Goal: Information Seeking & Learning: Learn about a topic

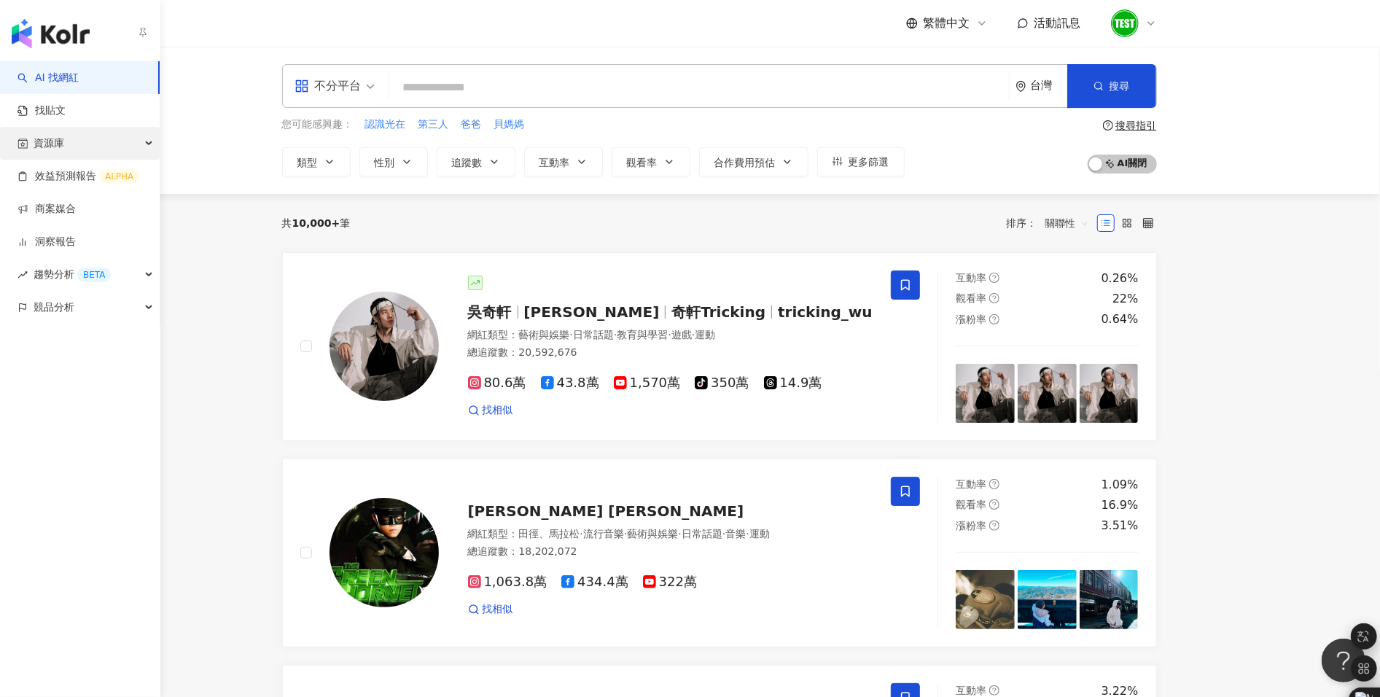
click at [67, 147] on div "資源庫" at bounding box center [80, 143] width 160 height 33
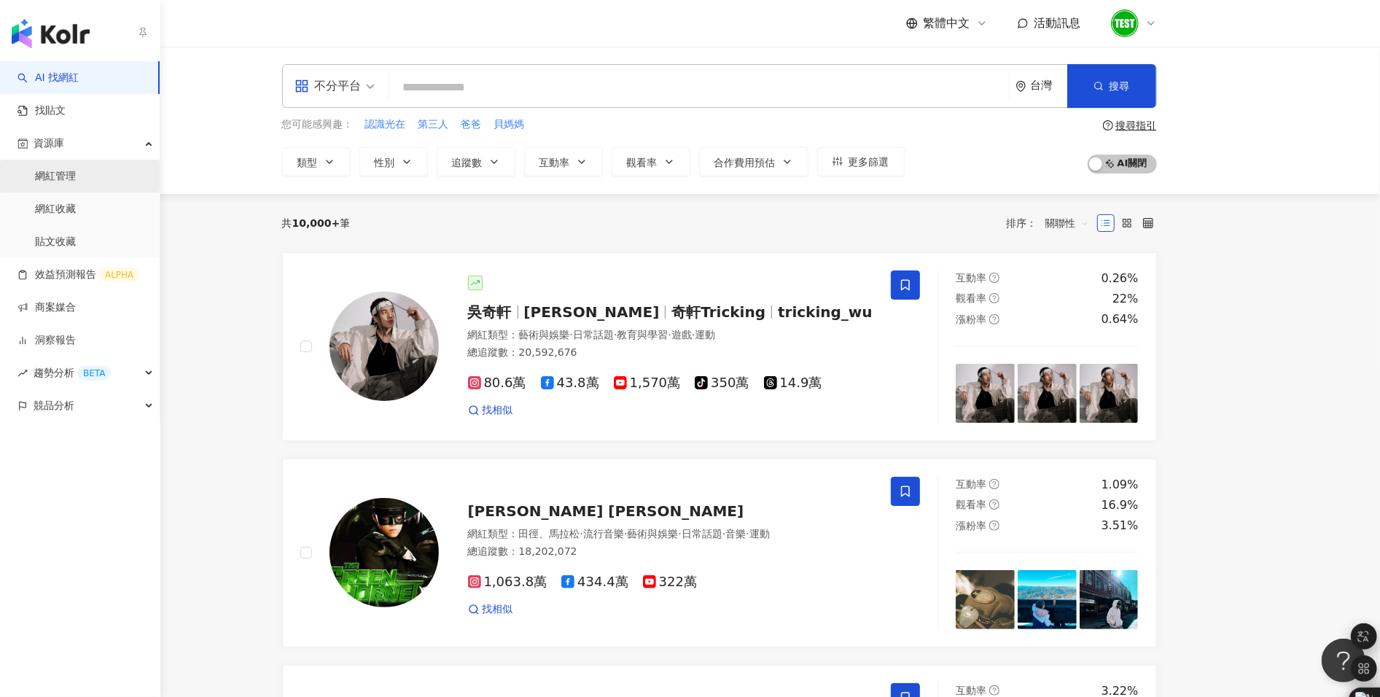
click at [76, 184] on link "網紅管理" at bounding box center [55, 176] width 41 height 15
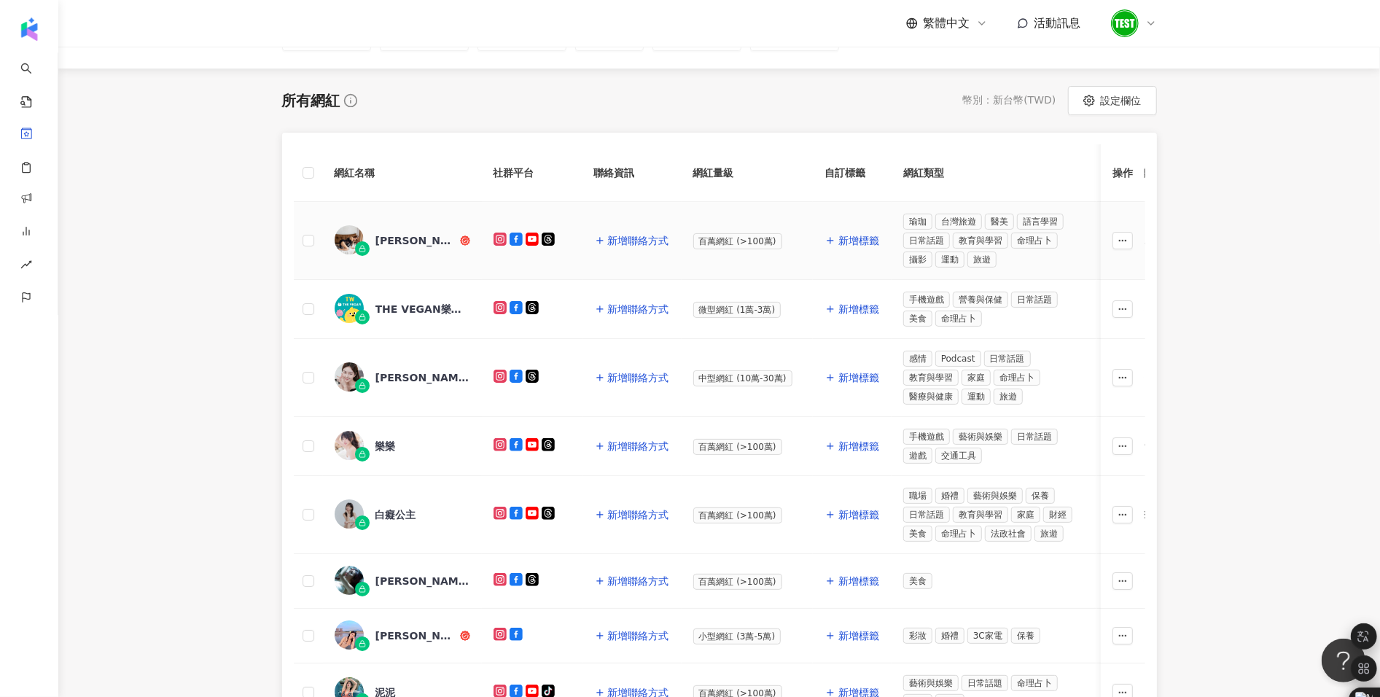
scroll to position [171, 0]
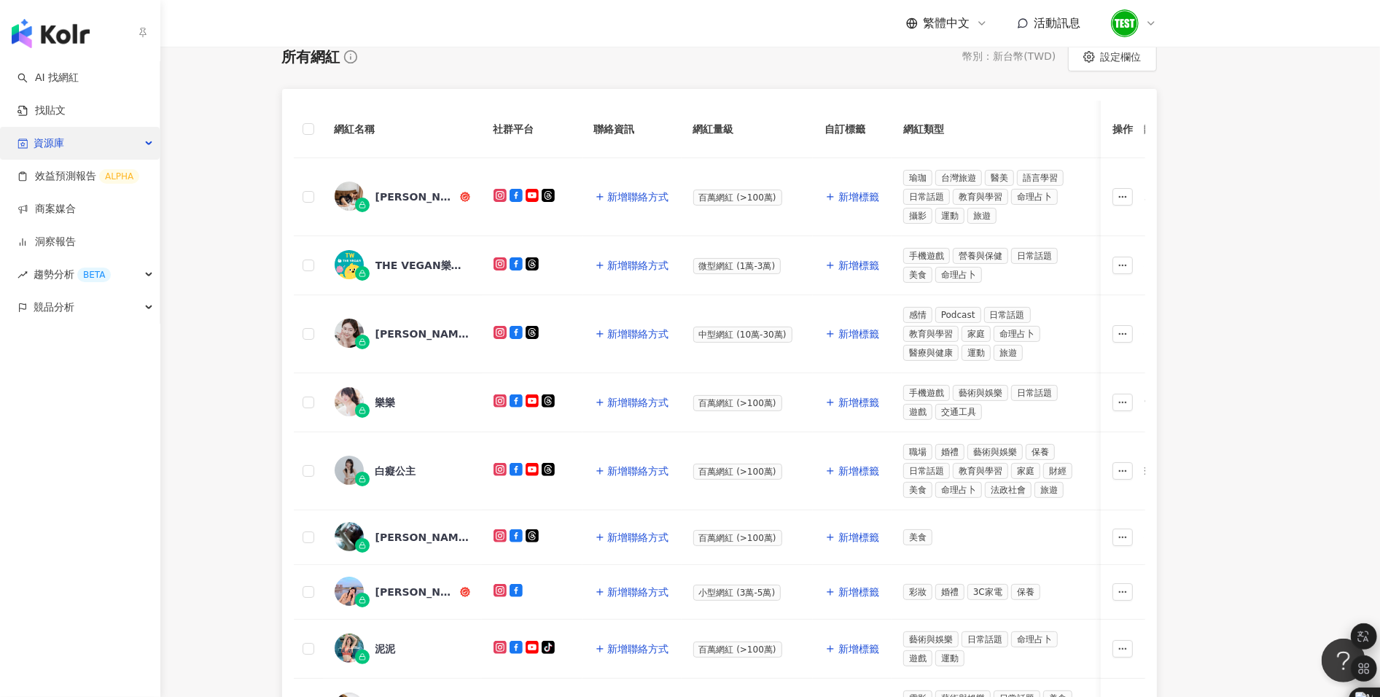
click at [59, 143] on span "資源庫" at bounding box center [49, 143] width 31 height 33
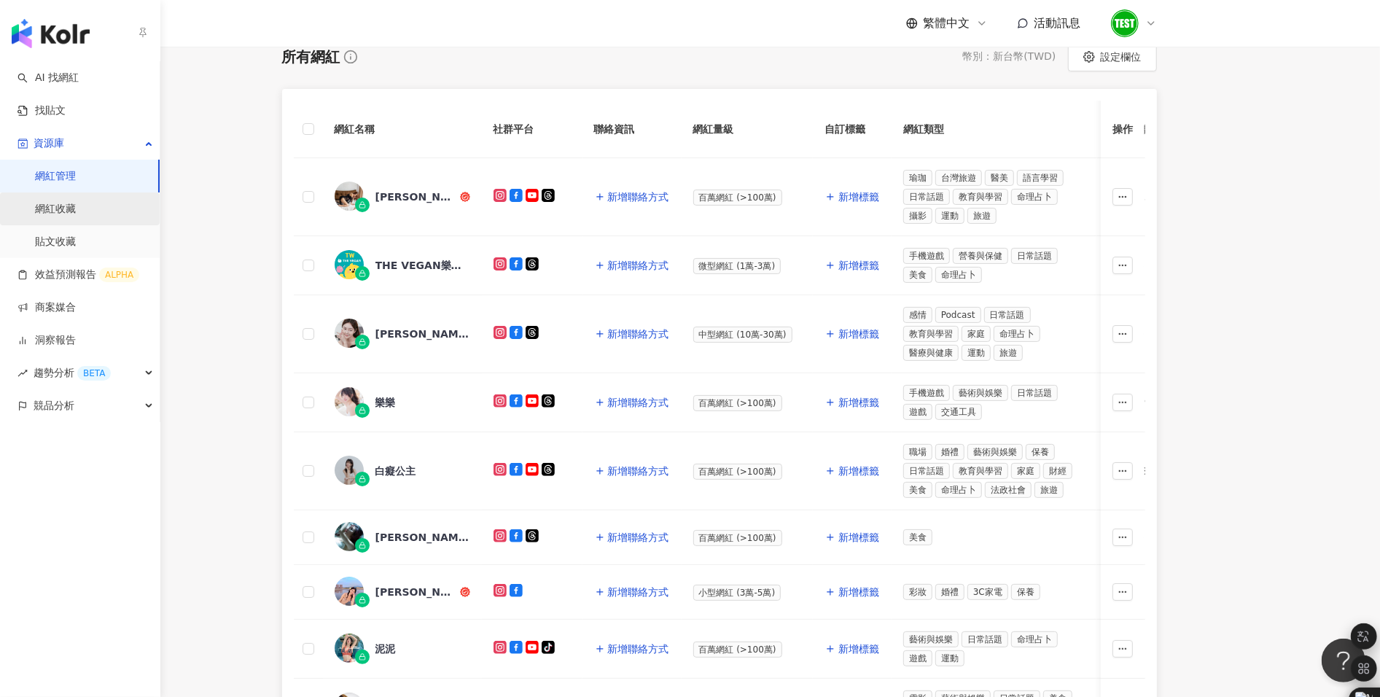
click at [76, 217] on link "網紅收藏" at bounding box center [55, 209] width 41 height 15
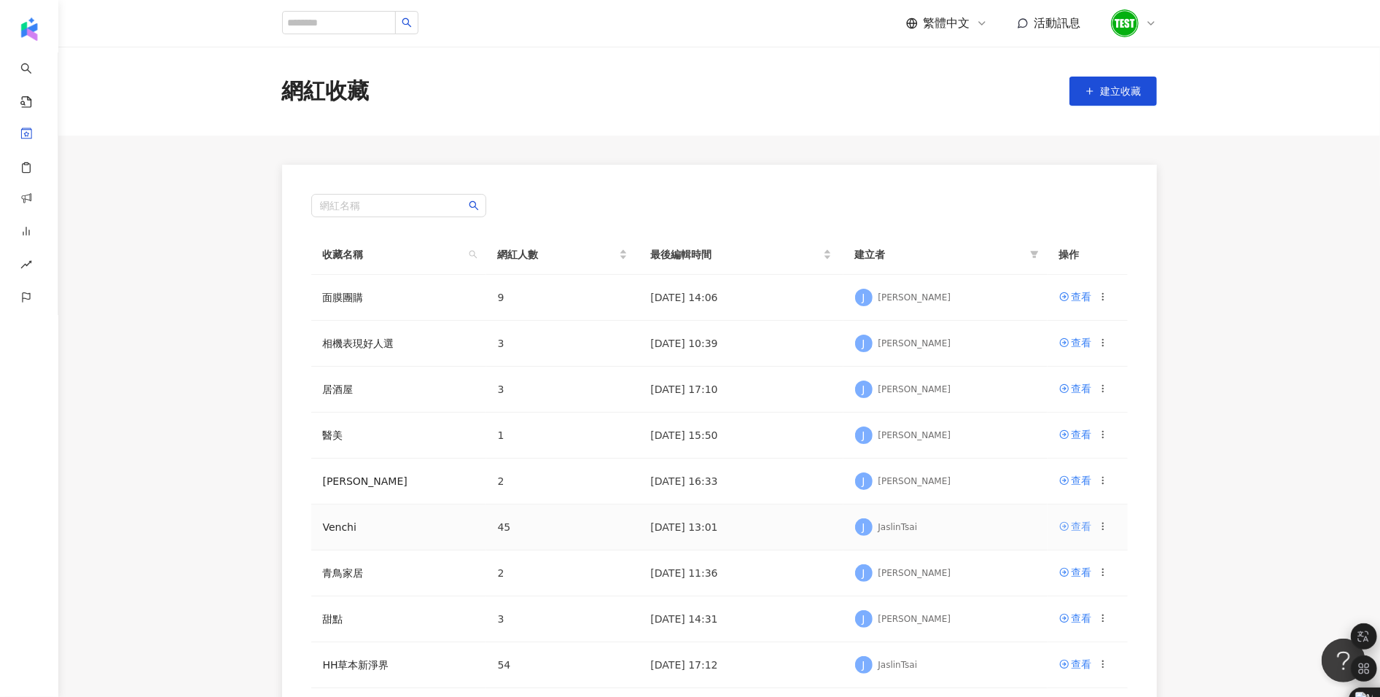
click at [1082, 529] on div "查看" at bounding box center [1082, 526] width 20 height 16
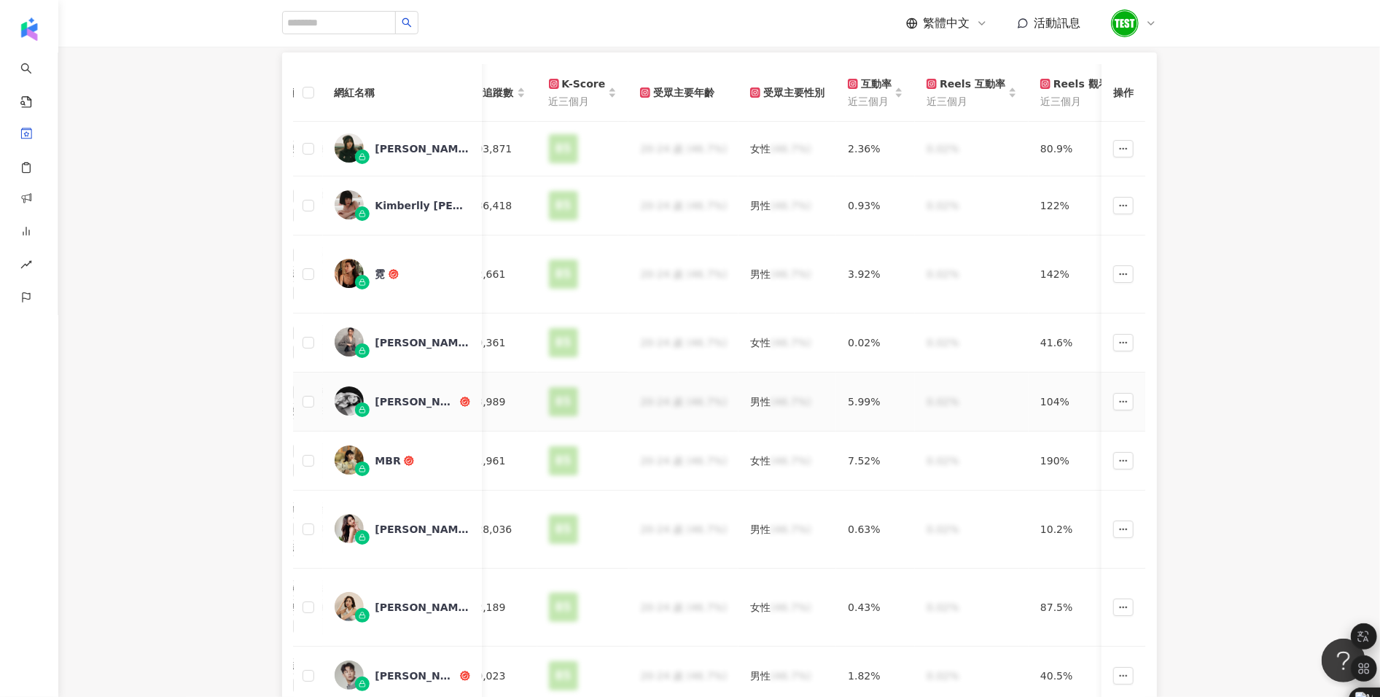
scroll to position [0, 766]
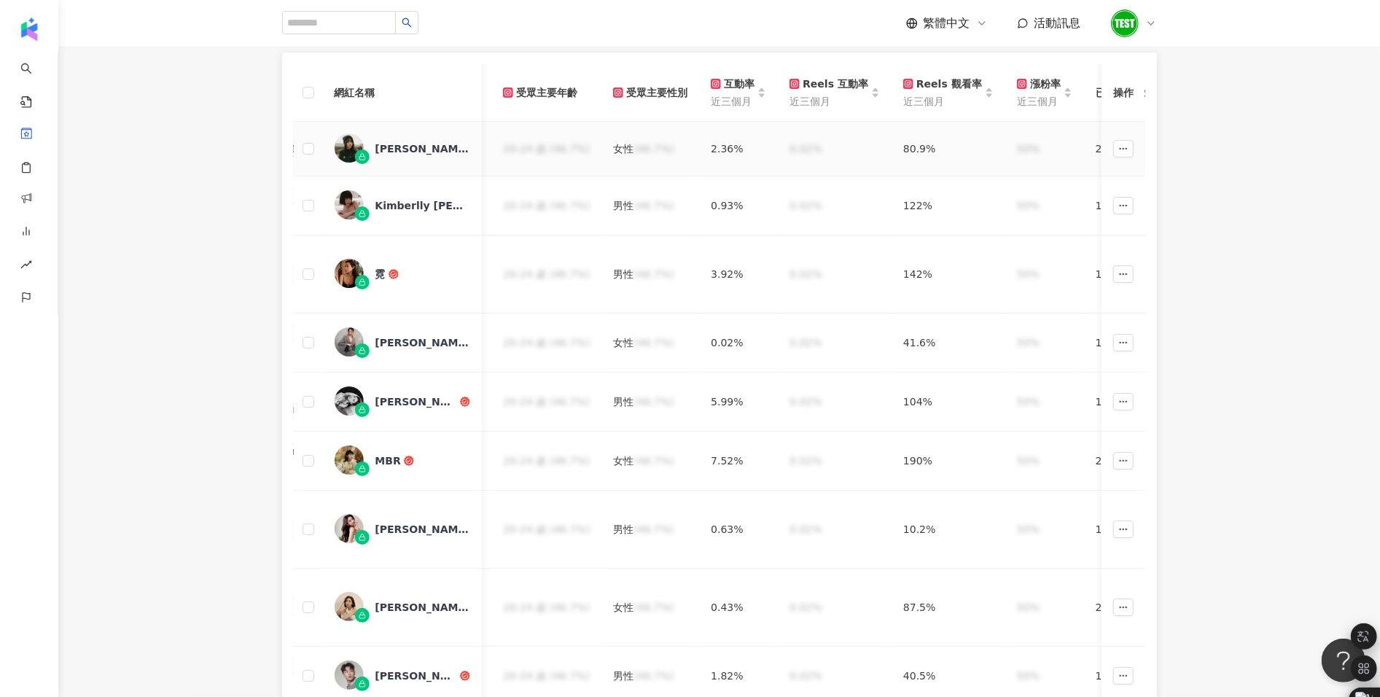
click at [378, 150] on div "徐琁" at bounding box center [423, 148] width 95 height 15
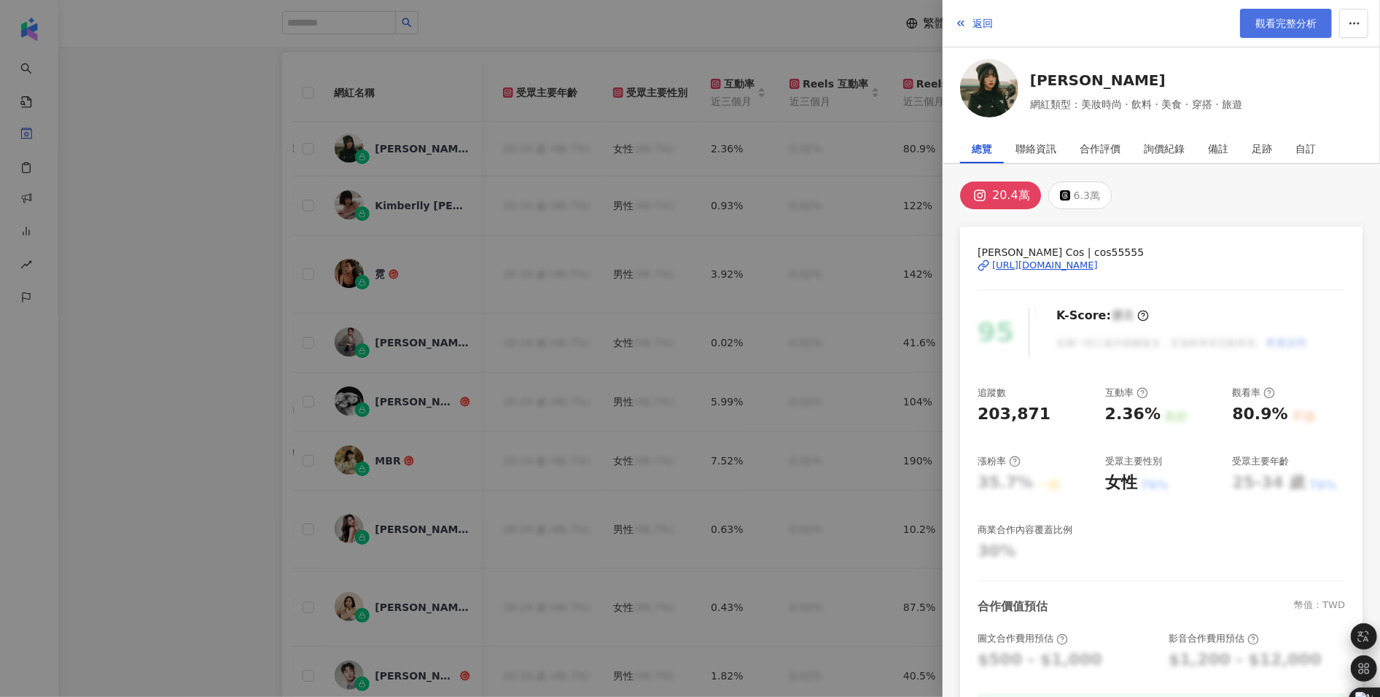
click at [1264, 29] on link "觀看完整分析" at bounding box center [1286, 23] width 92 height 29
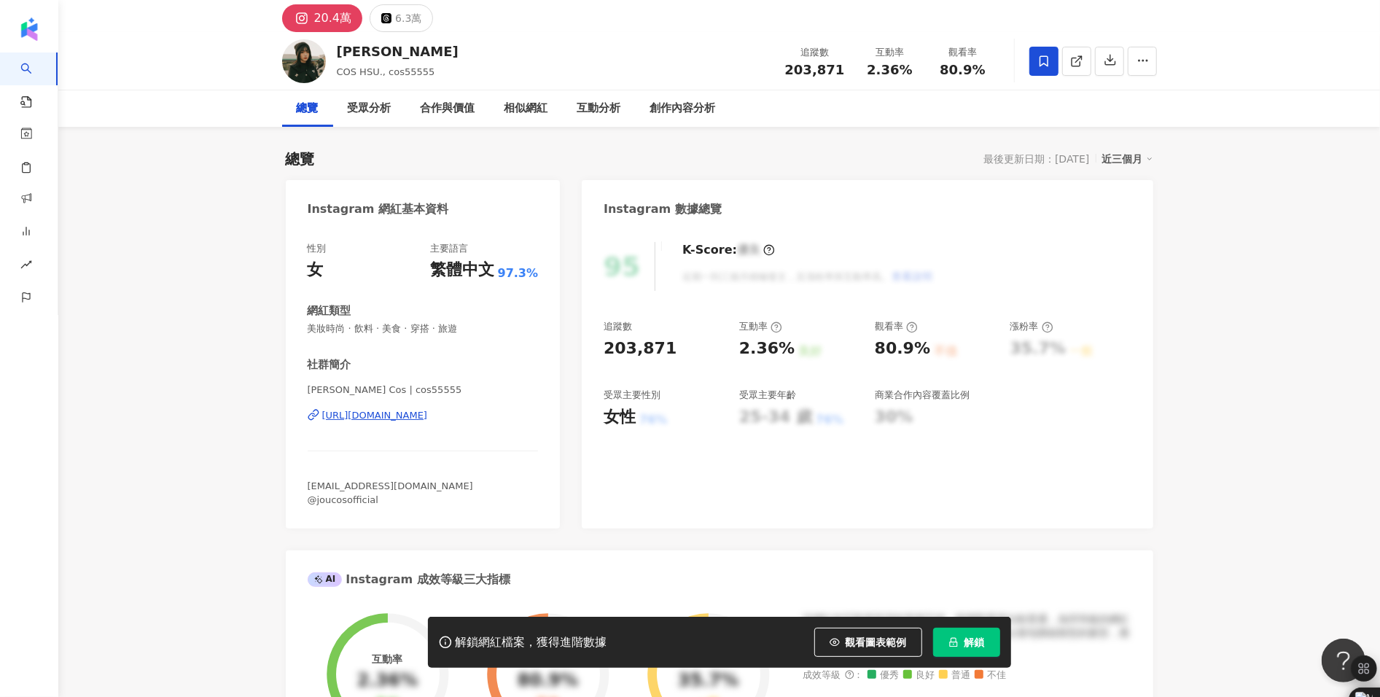
scroll to position [54, 0]
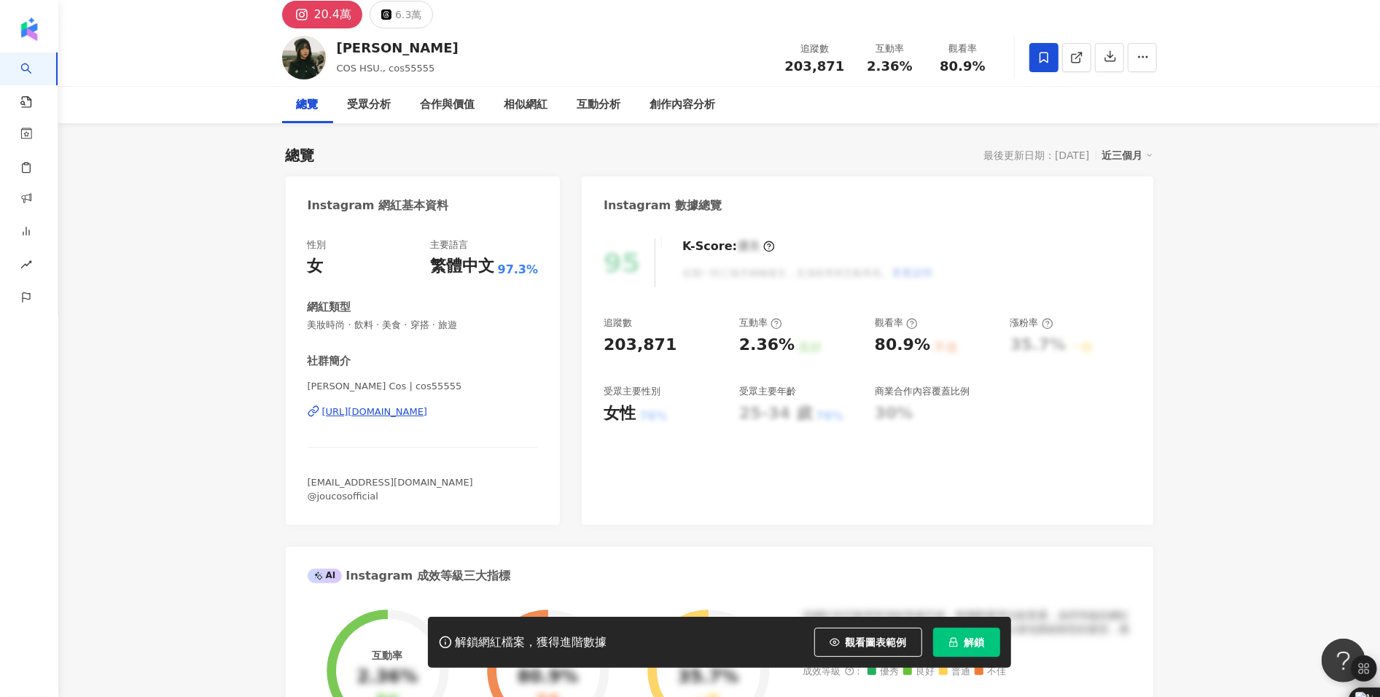
click at [976, 643] on span "解鎖" at bounding box center [975, 643] width 20 height 12
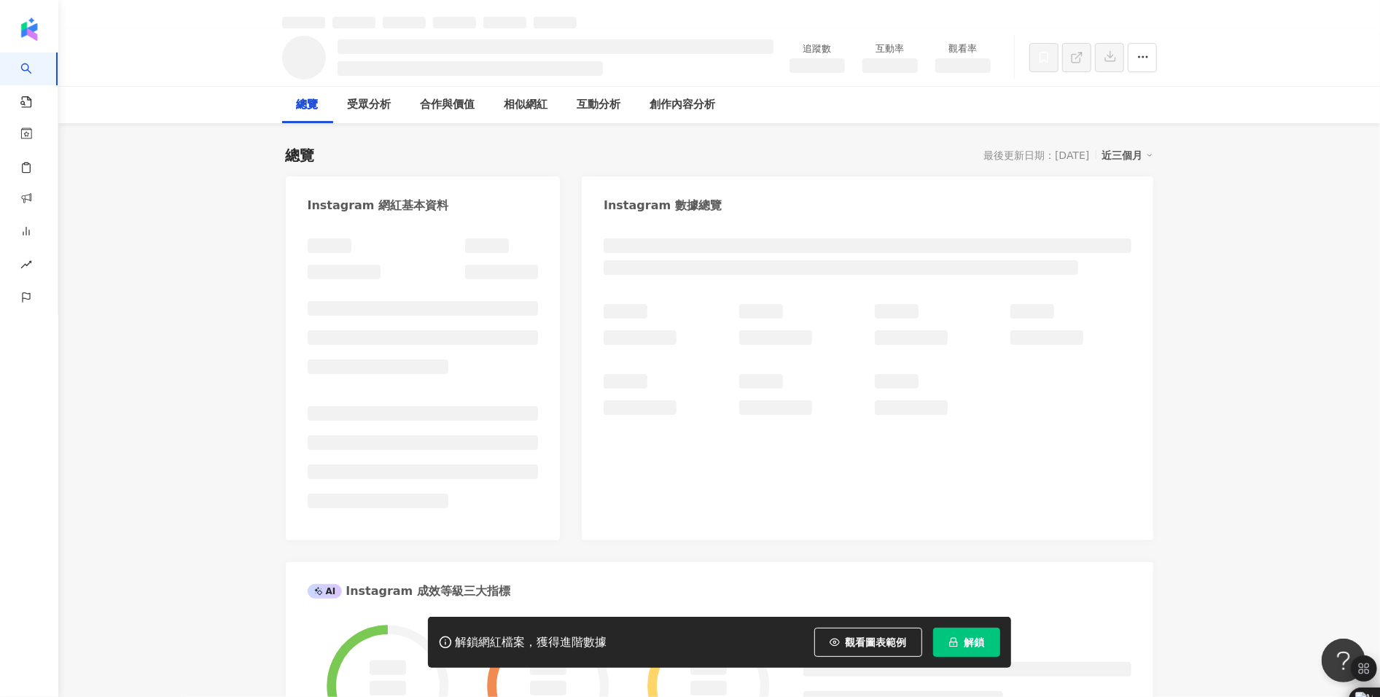
scroll to position [70, 0]
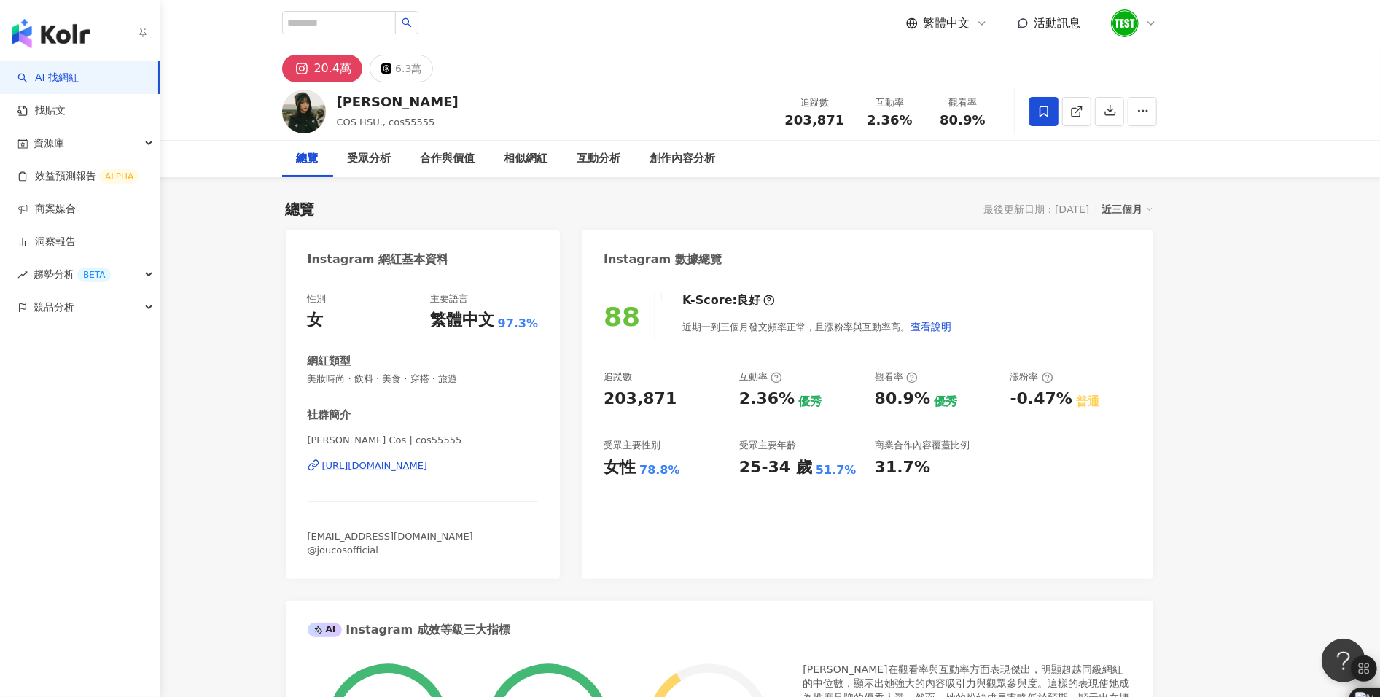
click at [74, 74] on link "AI 找網紅" at bounding box center [48, 78] width 61 height 15
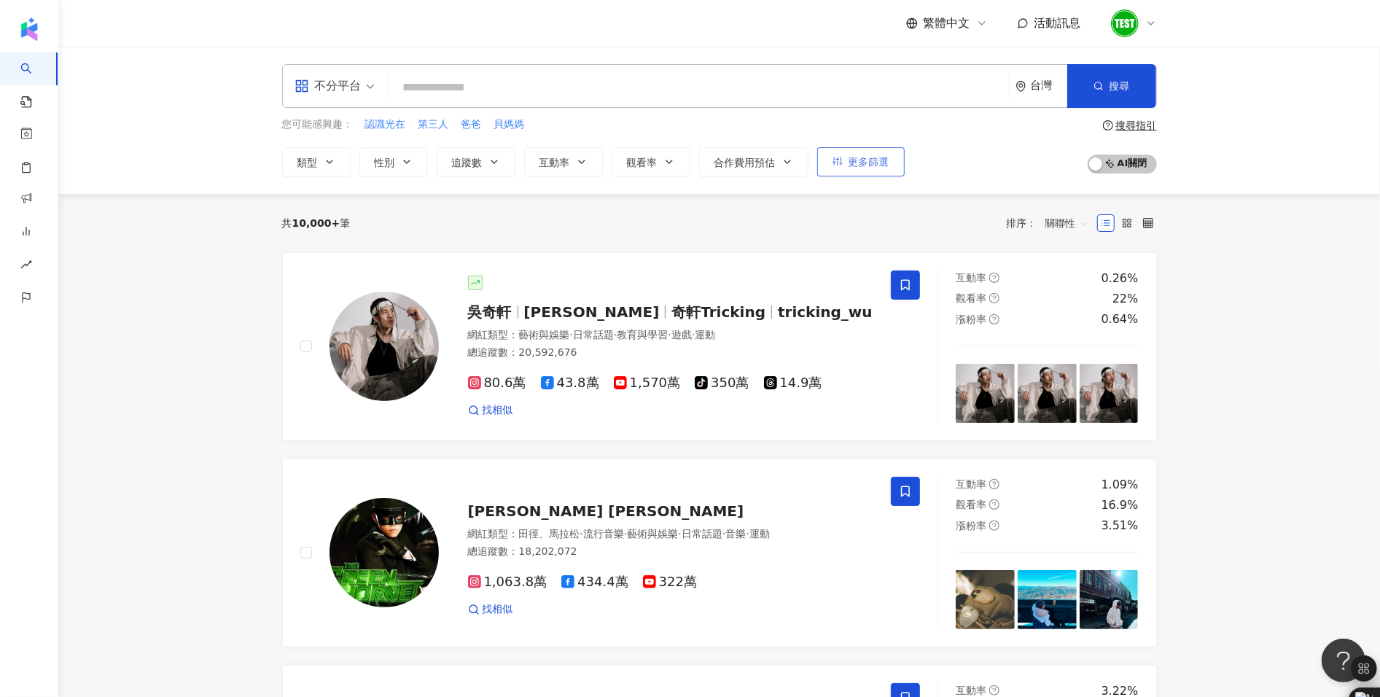
click at [871, 162] on span "更多篩選" at bounding box center [869, 162] width 41 height 12
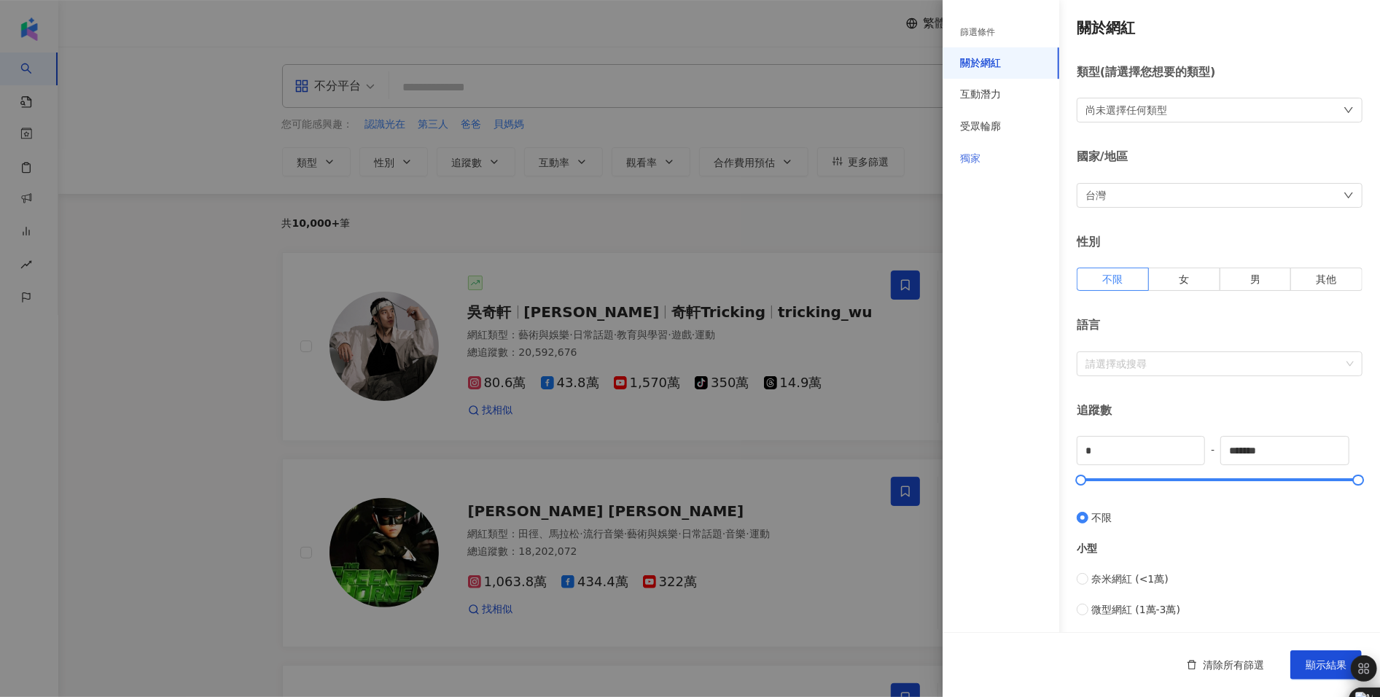
click at [990, 166] on div "獨家" at bounding box center [1001, 159] width 117 height 32
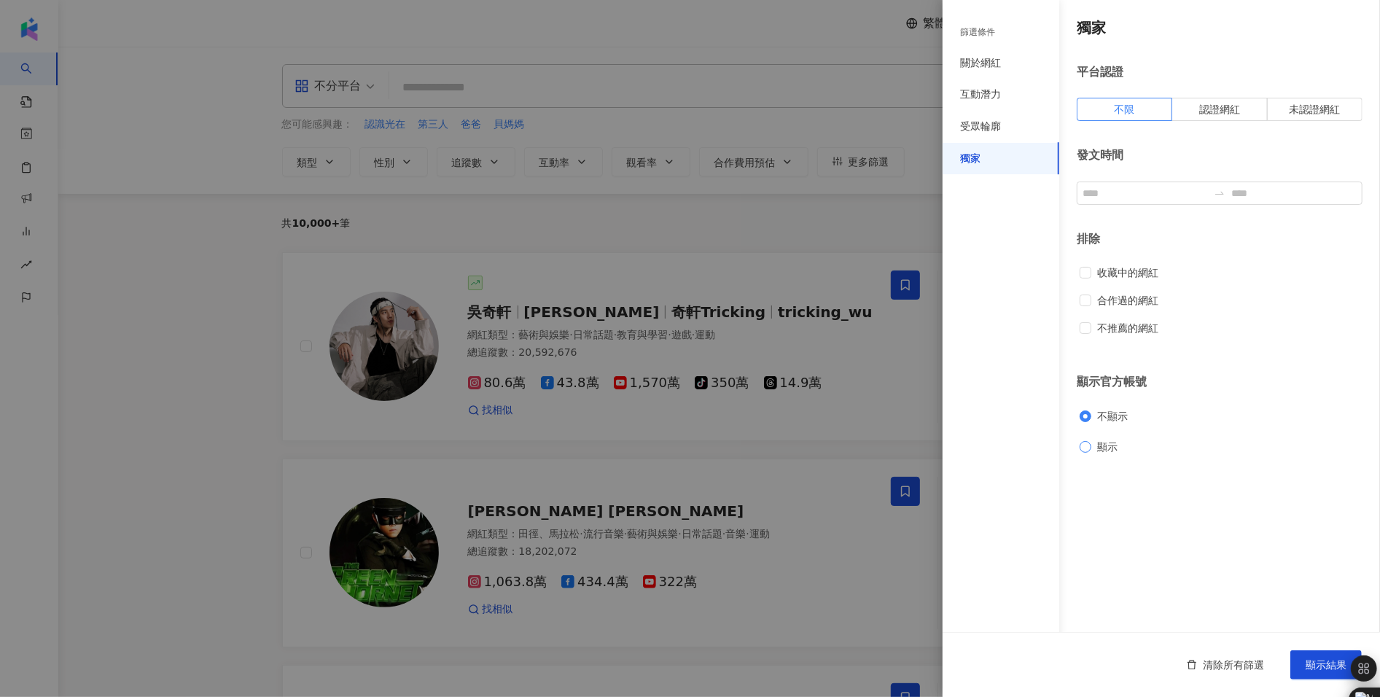
click at [1102, 443] on span "顯示" at bounding box center [1108, 447] width 32 height 16
click at [1305, 658] on button "顯示結果" at bounding box center [1326, 664] width 71 height 29
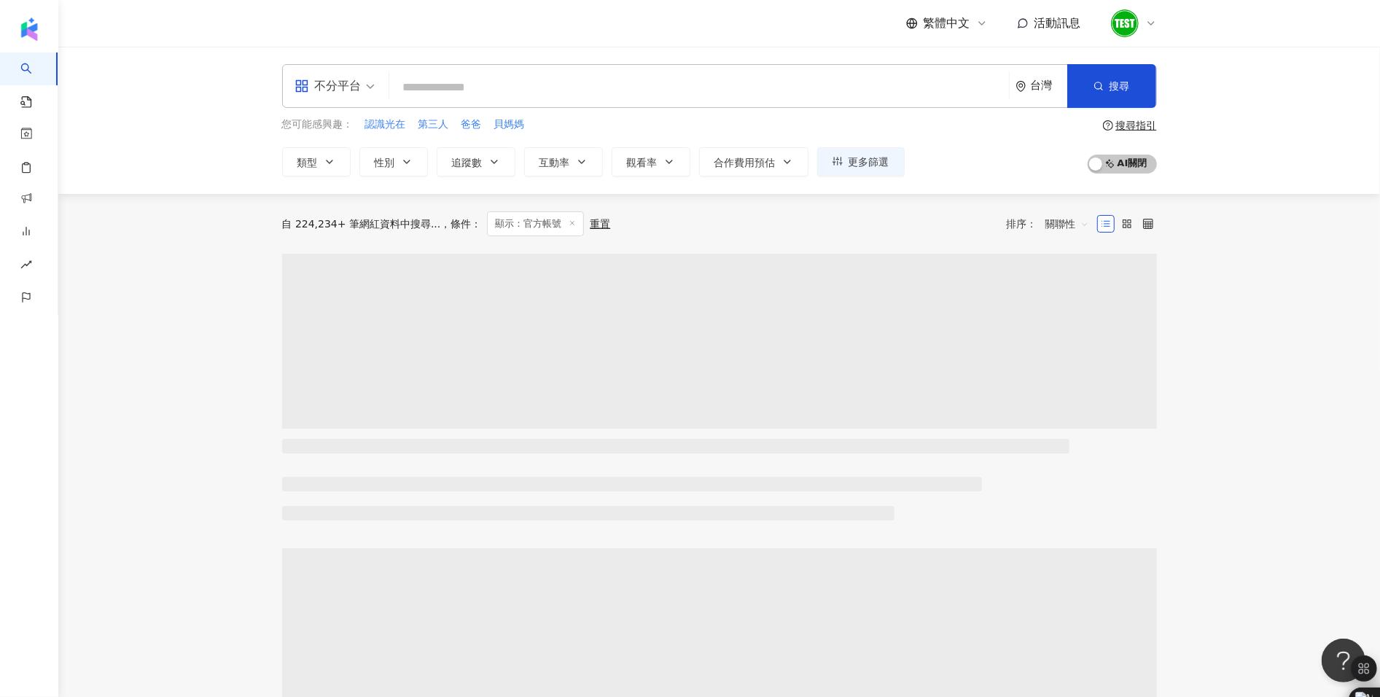
click at [562, 80] on input "search" at bounding box center [699, 88] width 608 height 28
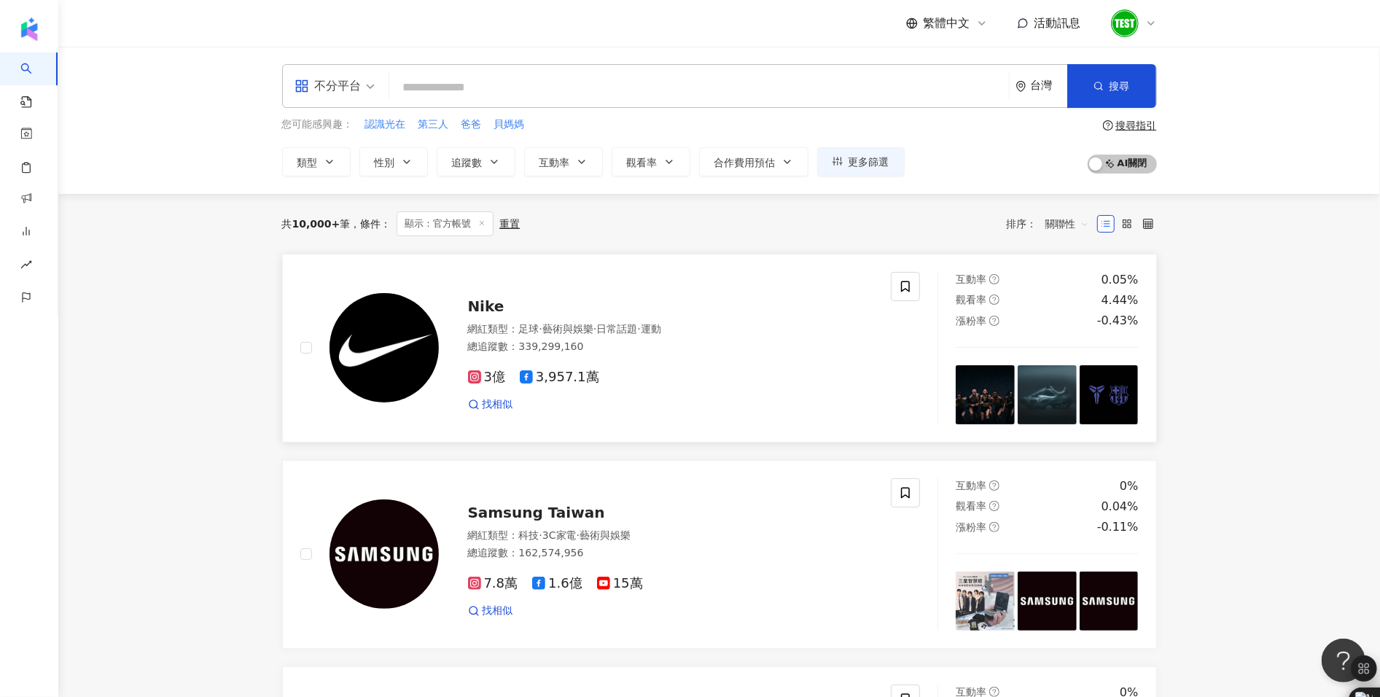
click at [484, 307] on span "Nike" at bounding box center [486, 307] width 36 height 18
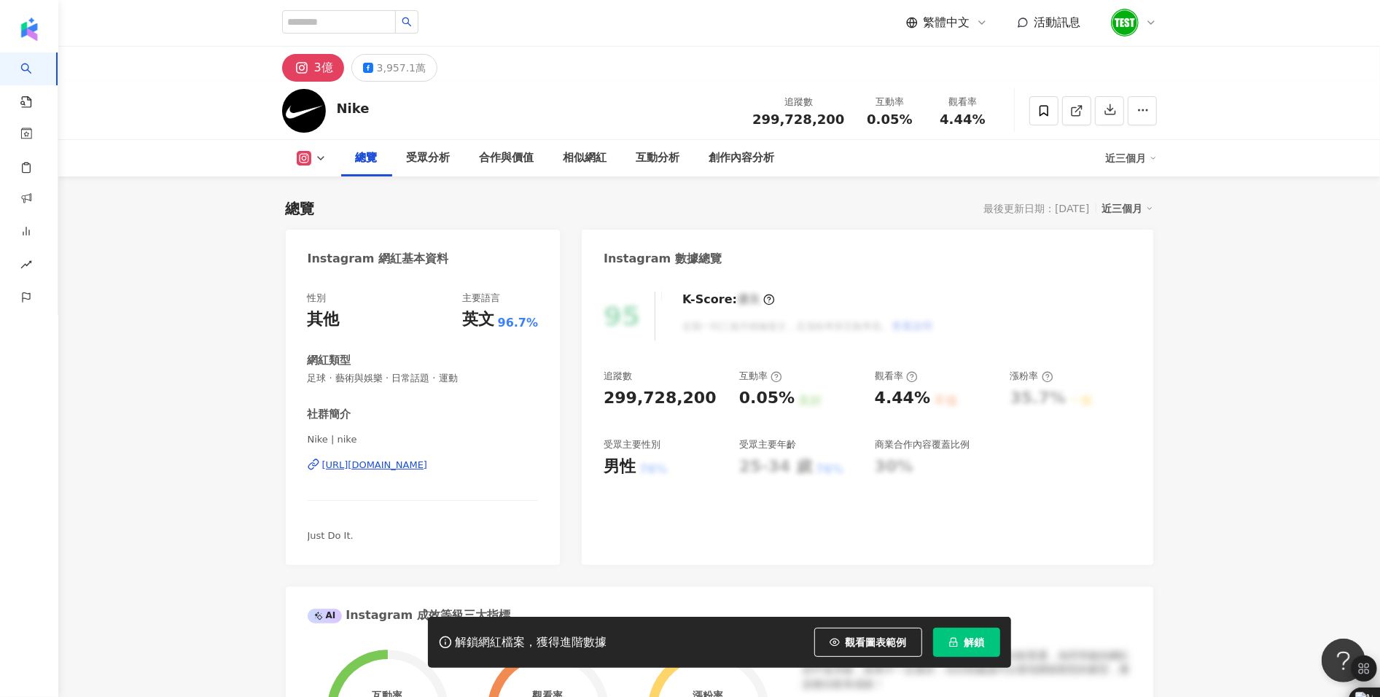
scroll to position [85, 0]
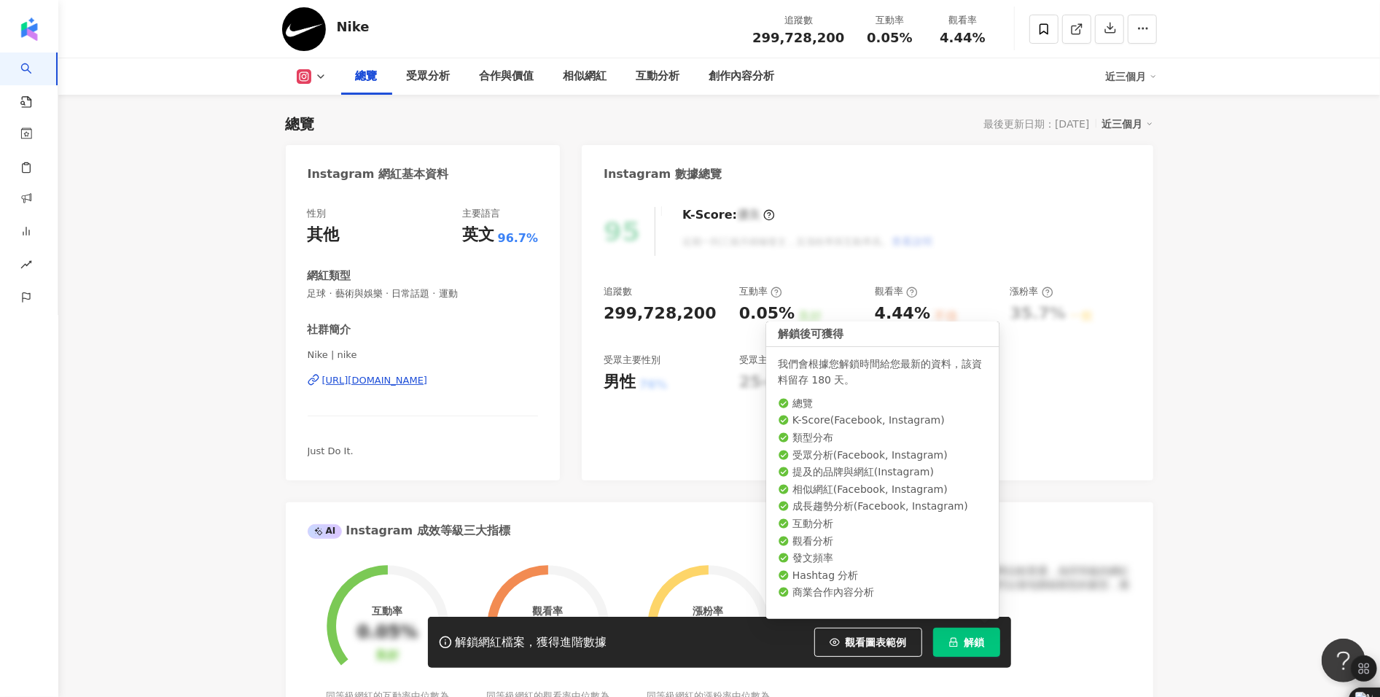
click at [978, 652] on button "解鎖" at bounding box center [966, 642] width 67 height 29
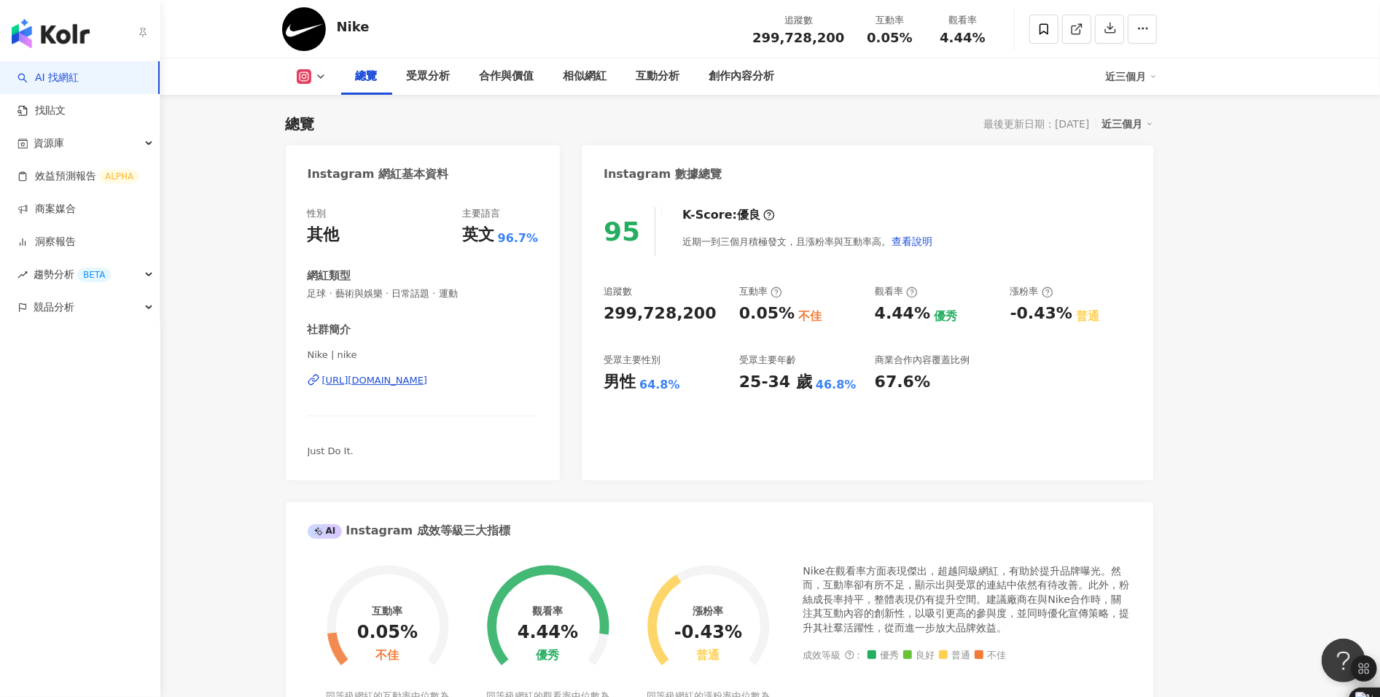
click at [44, 82] on link "AI 找網紅" at bounding box center [48, 78] width 61 height 15
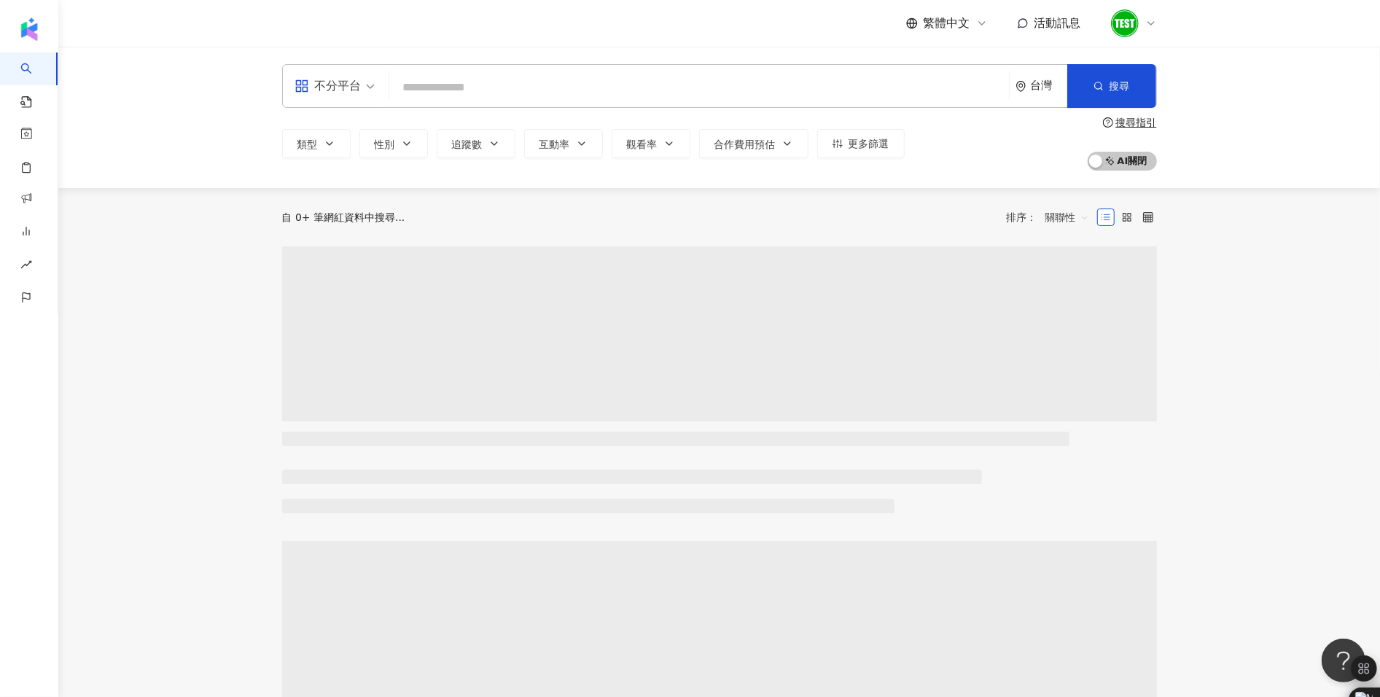
click at [629, 84] on input "search" at bounding box center [699, 88] width 608 height 28
type input "*"
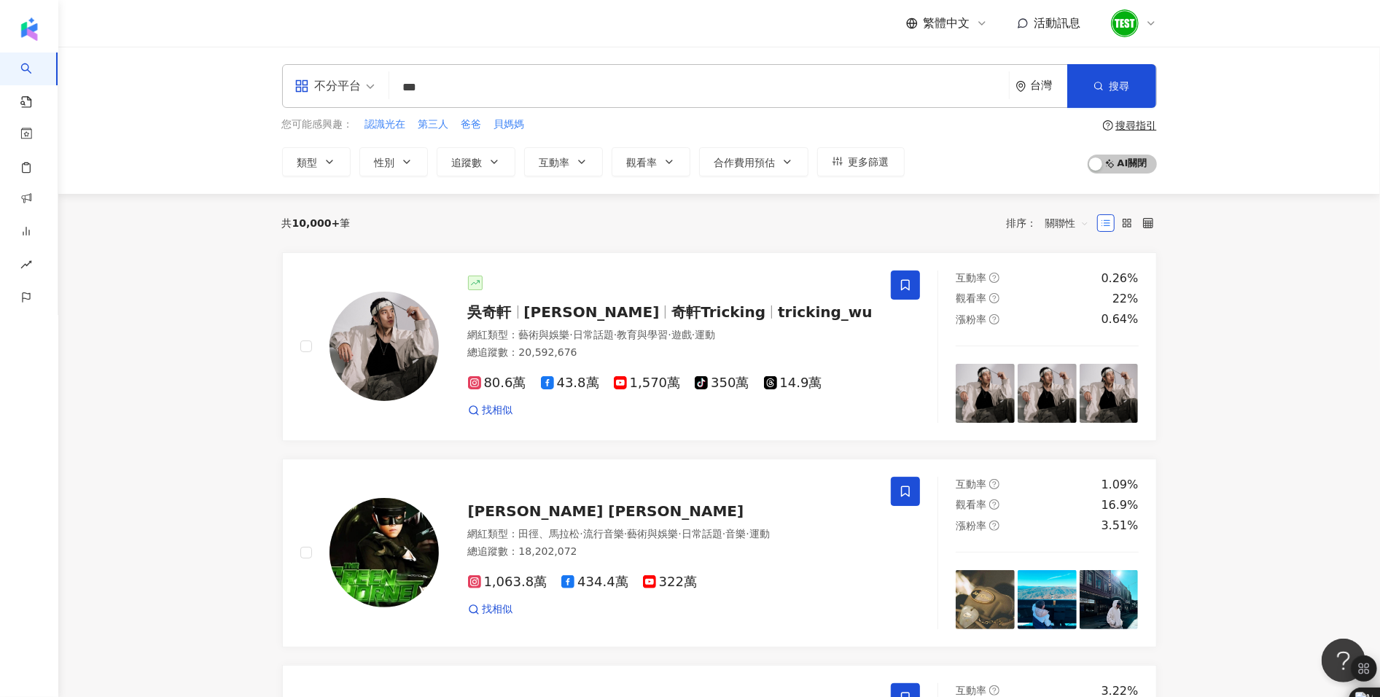
type input "***"
